Goal: Find specific fact: Find specific page/section

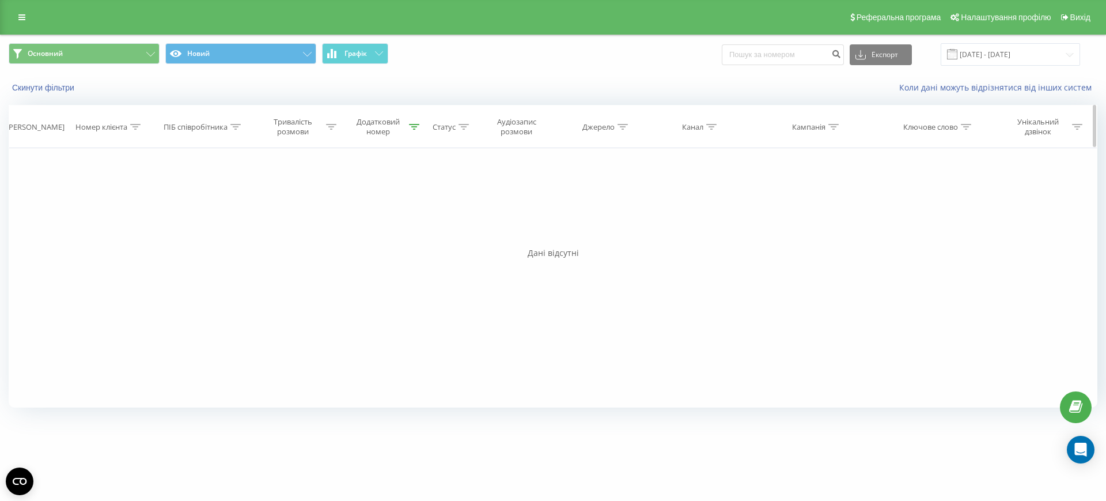
click at [415, 126] on icon at bounding box center [415, 127] width 10 height 6
click at [355, 232] on button "Скасувати" at bounding box center [354, 232] width 49 height 14
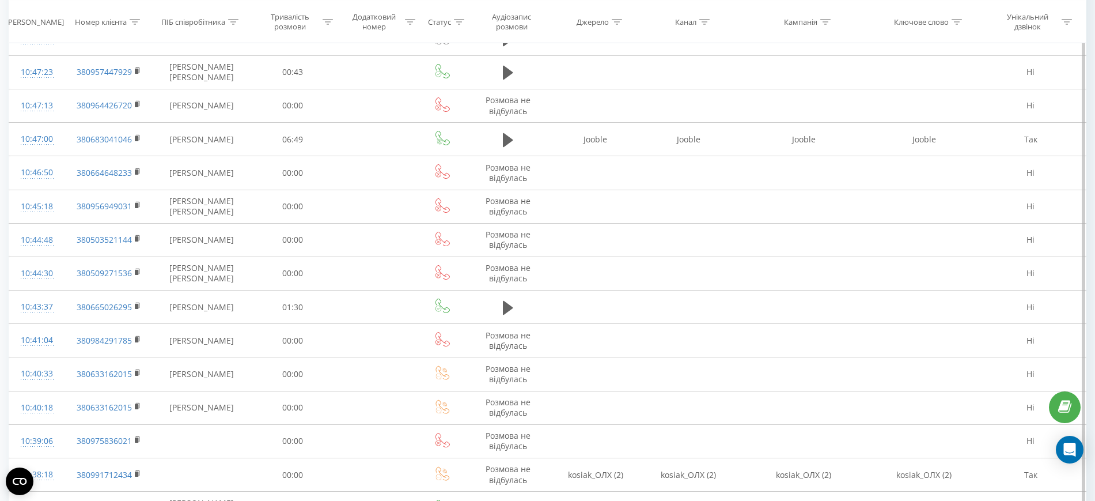
scroll to position [792, 0]
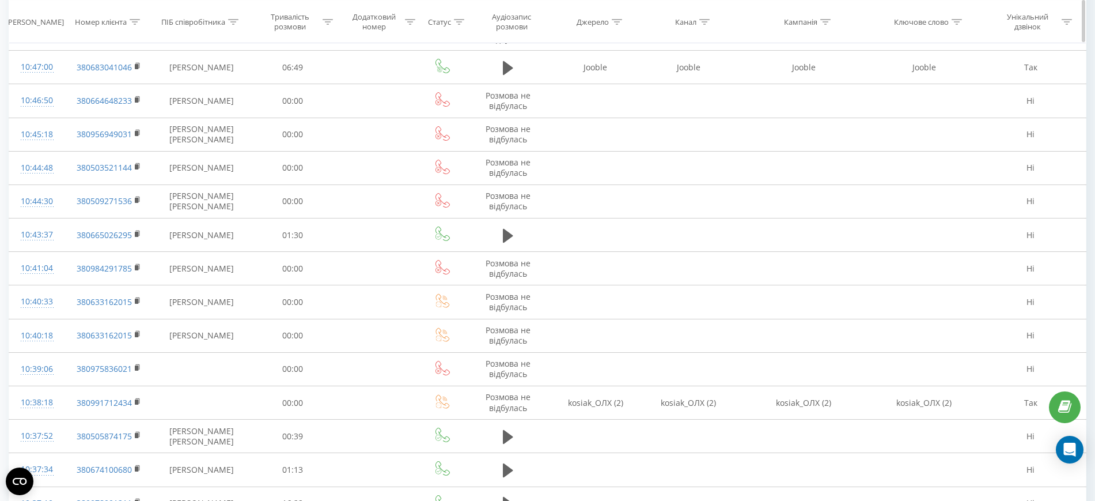
click at [135, 22] on icon at bounding box center [135, 21] width 10 height 6
click at [130, 99] on input "text" at bounding box center [108, 104] width 101 height 20
paste input "0674546191"
click at [64, 101] on input "0674546191" at bounding box center [108, 104] width 101 height 20
click at [62, 101] on input "0674546191" at bounding box center [108, 104] width 101 height 20
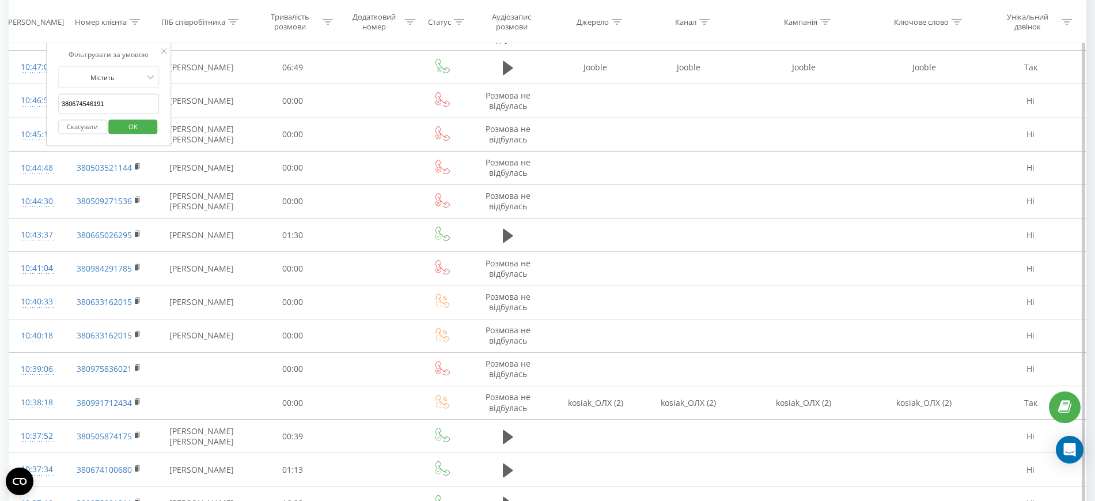
type input "380674546191"
click at [146, 126] on span "OK" at bounding box center [133, 126] width 32 height 18
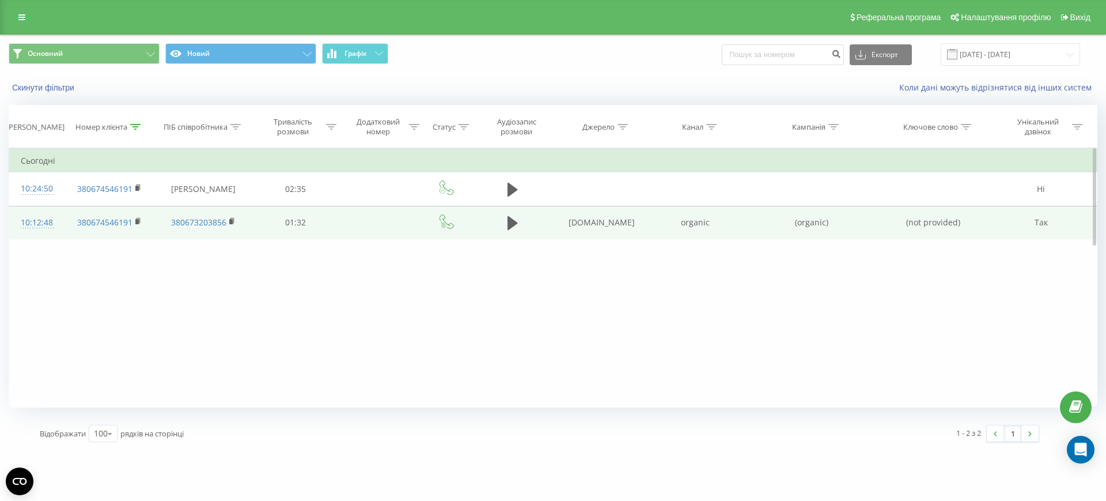
click at [370, 226] on td at bounding box center [381, 222] width 84 height 33
